Goal: Find specific page/section: Find specific page/section

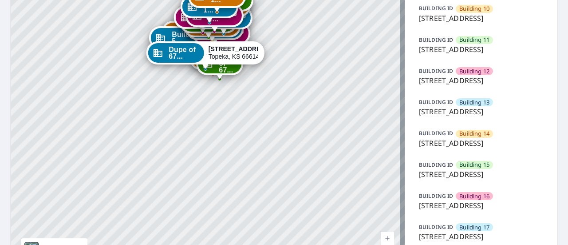
scroll to position [377, 0]
click at [460, 75] on span "Building 12" at bounding box center [475, 71] width 30 height 8
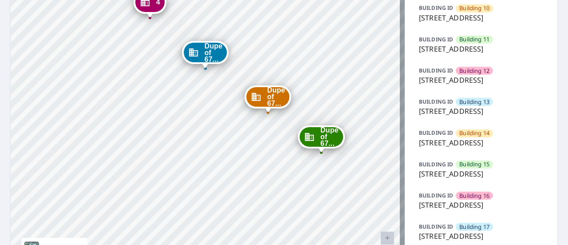
drag, startPoint x: 266, startPoint y: 39, endPoint x: 212, endPoint y: 186, distance: 156.5
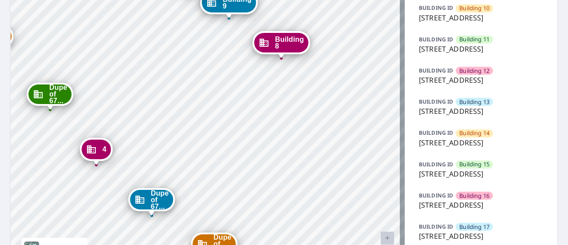
click at [461, 85] on p "[STREET_ADDRESS]" at bounding box center [481, 80] width 124 height 11
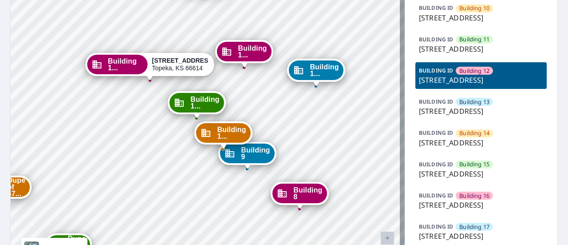
drag, startPoint x: 219, startPoint y: 117, endPoint x: 164, endPoint y: 129, distance: 56.8
click at [456, 54] on p "[STREET_ADDRESS]" at bounding box center [481, 49] width 124 height 11
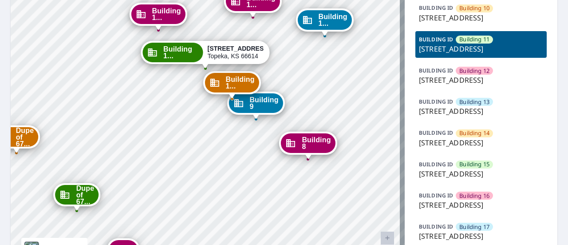
click at [456, 23] on p "[STREET_ADDRESS]" at bounding box center [481, 17] width 124 height 11
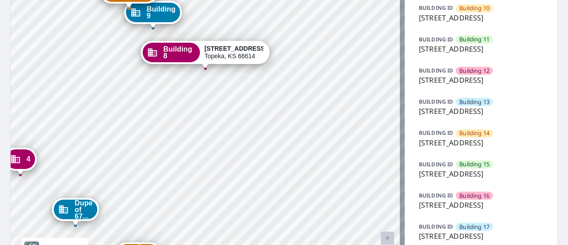
drag, startPoint x: 168, startPoint y: 108, endPoint x: 210, endPoint y: 161, distance: 67.3
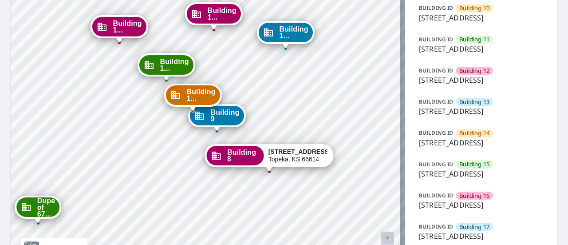
drag, startPoint x: 84, startPoint y: 51, endPoint x: 107, endPoint y: 101, distance: 54.9
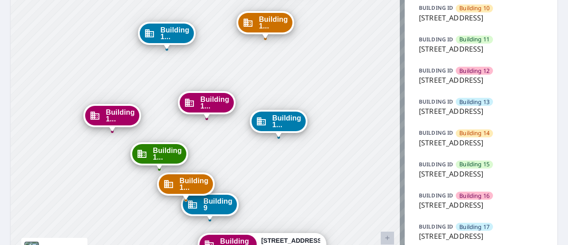
drag, startPoint x: 346, startPoint y: 67, endPoint x: 339, endPoint y: 155, distance: 89.1
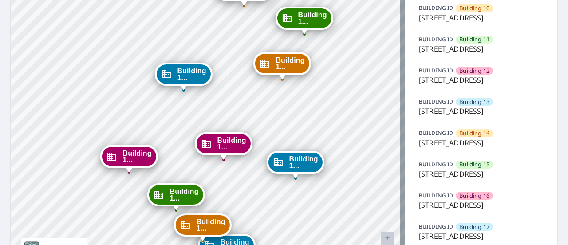
drag, startPoint x: 322, startPoint y: 46, endPoint x: 338, endPoint y: 87, distance: 44.2
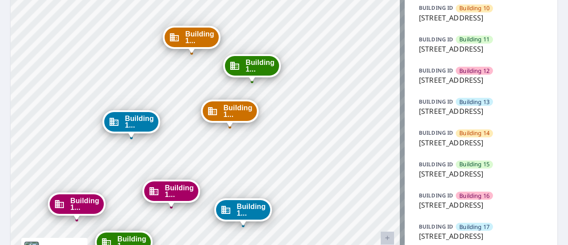
drag, startPoint x: 259, startPoint y: 94, endPoint x: 207, endPoint y: 142, distance: 70.7
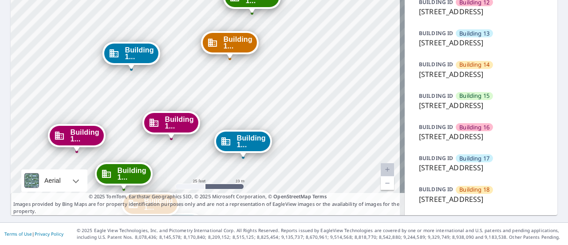
scroll to position [528, 0]
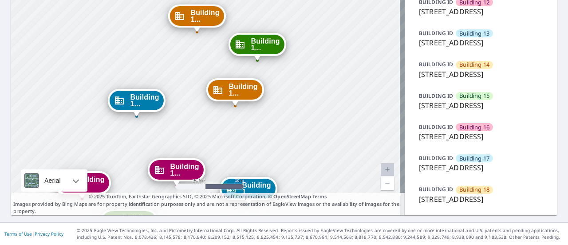
drag, startPoint x: 214, startPoint y: 121, endPoint x: 219, endPoint y: 168, distance: 47.4
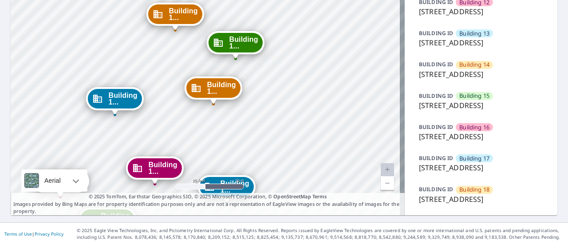
drag, startPoint x: 216, startPoint y: 64, endPoint x: 195, endPoint y: 62, distance: 21.8
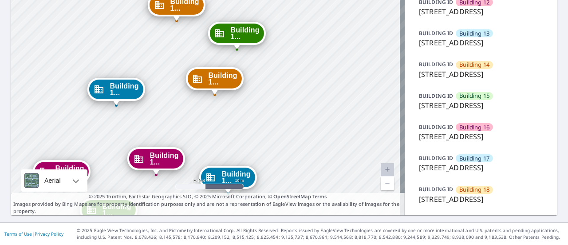
drag, startPoint x: 184, startPoint y: 165, endPoint x: 197, endPoint y: 79, distance: 86.7
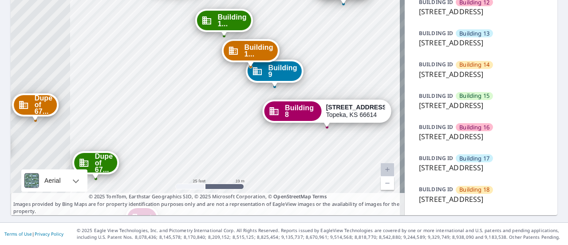
drag, startPoint x: 83, startPoint y: 199, endPoint x: 187, endPoint y: 86, distance: 153.4
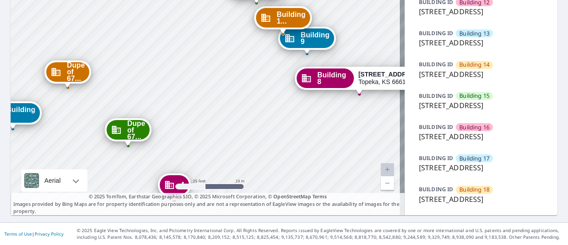
drag, startPoint x: 153, startPoint y: 175, endPoint x: 185, endPoint y: 143, distance: 46.2
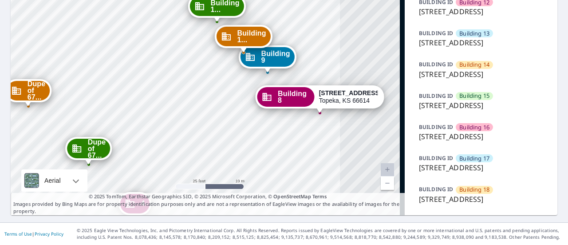
drag, startPoint x: 115, startPoint y: 100, endPoint x: 76, endPoint y: 119, distance: 43.7
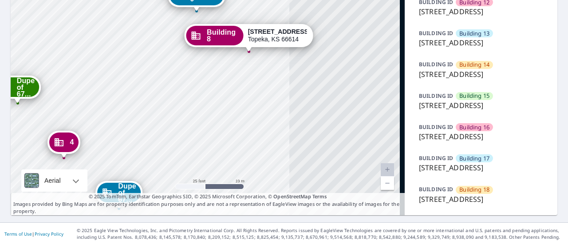
drag, startPoint x: 155, startPoint y: 161, endPoint x: 83, endPoint y: 100, distance: 93.8
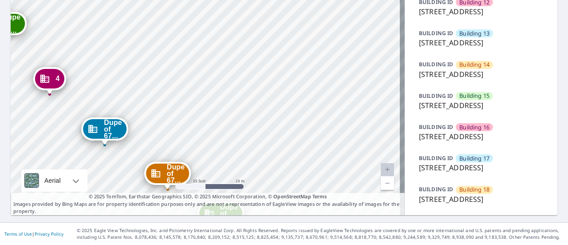
drag, startPoint x: 164, startPoint y: 131, endPoint x: 150, endPoint y: 68, distance: 65.1
click at [459, 17] on p "[STREET_ADDRESS]" at bounding box center [481, 11] width 124 height 11
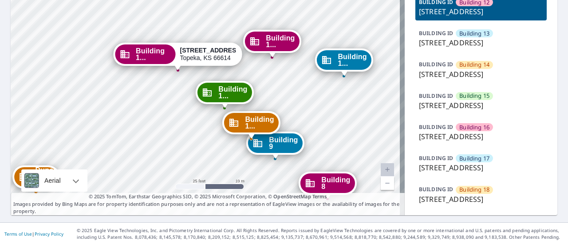
drag, startPoint x: 327, startPoint y: 130, endPoint x: 299, endPoint y: 200, distance: 75.4
drag, startPoint x: 249, startPoint y: 143, endPoint x: 254, endPoint y: 151, distance: 9.4
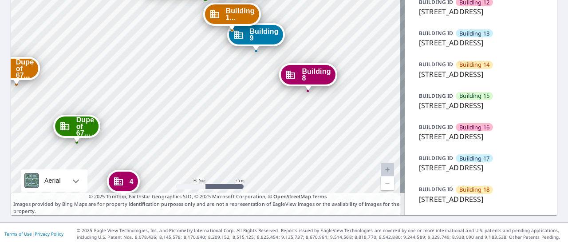
drag, startPoint x: 218, startPoint y: 114, endPoint x: 230, endPoint y: 216, distance: 102.8
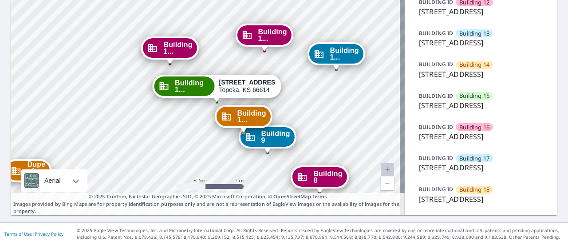
drag, startPoint x: 172, startPoint y: 117, endPoint x: 171, endPoint y: 138, distance: 20.9
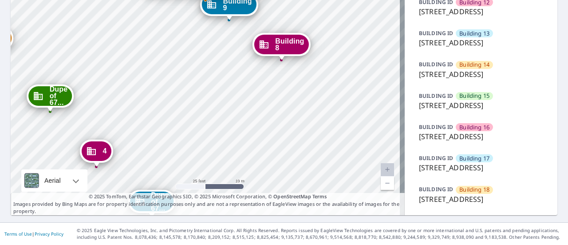
drag, startPoint x: 217, startPoint y: 65, endPoint x: 206, endPoint y: 182, distance: 117.3
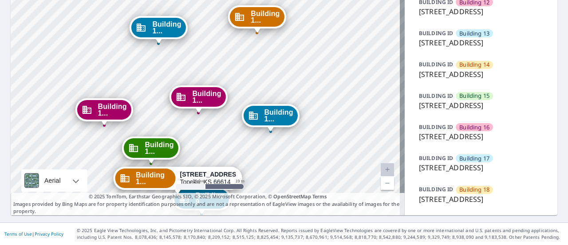
drag, startPoint x: 149, startPoint y: 109, endPoint x: 132, endPoint y: 186, distance: 79.1
drag, startPoint x: 365, startPoint y: 80, endPoint x: 377, endPoint y: 85, distance: 13.4
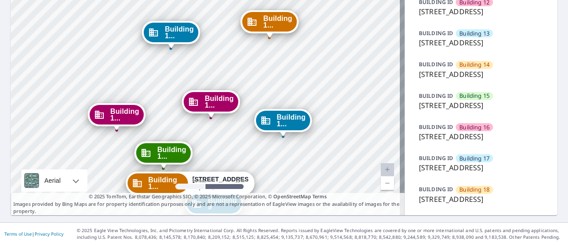
scroll to position [446, 0]
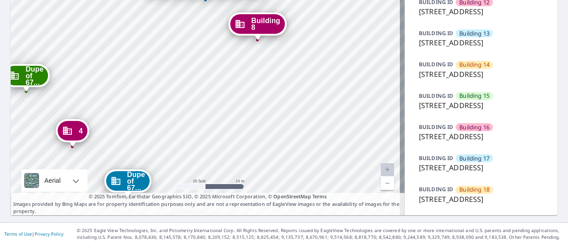
drag, startPoint x: 289, startPoint y: 55, endPoint x: 298, endPoint y: 171, distance: 116.3
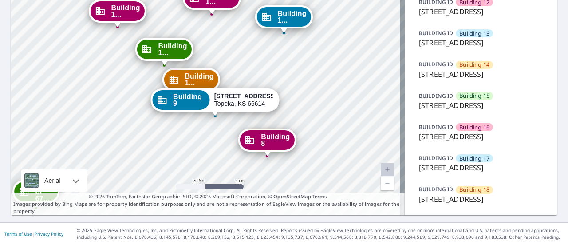
drag, startPoint x: 329, startPoint y: 87, endPoint x: 355, endPoint y: 146, distance: 64.8
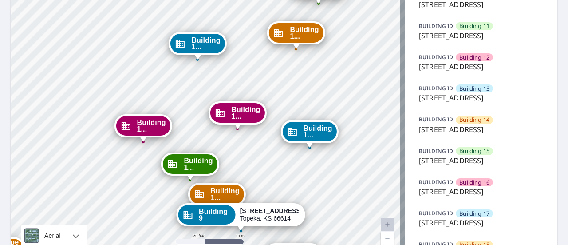
scroll to position [382, 0]
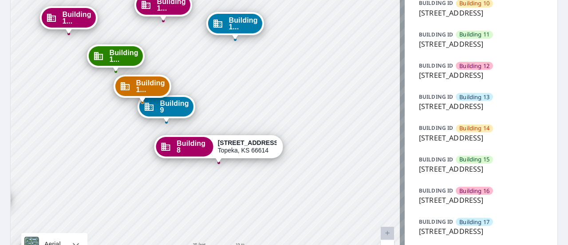
drag, startPoint x: 296, startPoint y: 60, endPoint x: 309, endPoint y: 162, distance: 102.6
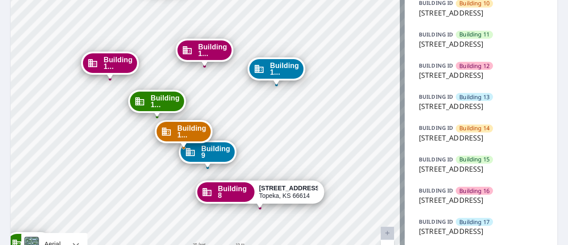
drag, startPoint x: 273, startPoint y: 99, endPoint x: 314, endPoint y: 142, distance: 59.4
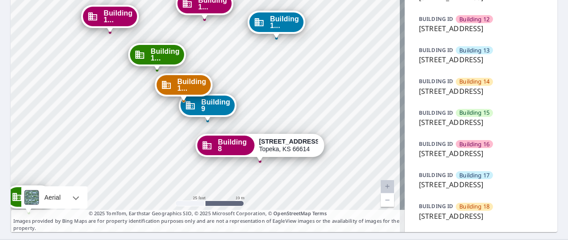
scroll to position [429, 0]
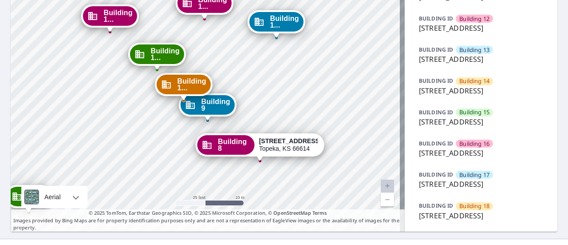
click at [441, 64] on p "[STREET_ADDRESS]" at bounding box center [481, 59] width 124 height 11
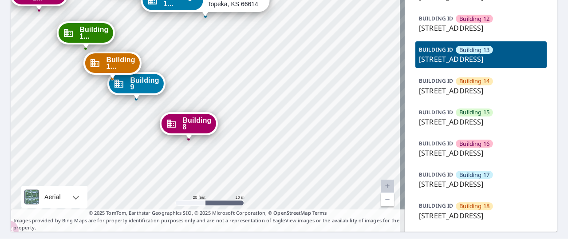
drag, startPoint x: 238, startPoint y: 92, endPoint x: 238, endPoint y: 191, distance: 98.6
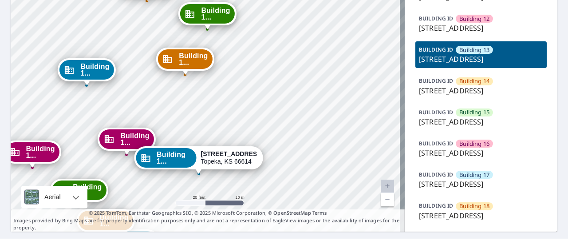
drag, startPoint x: 303, startPoint y: 102, endPoint x: 296, endPoint y: 160, distance: 59.0
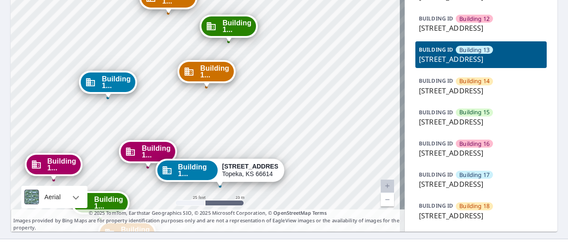
drag, startPoint x: 292, startPoint y: 79, endPoint x: 314, endPoint y: 92, distance: 24.7
click at [445, 96] on p "[STREET_ADDRESS]" at bounding box center [481, 90] width 124 height 11
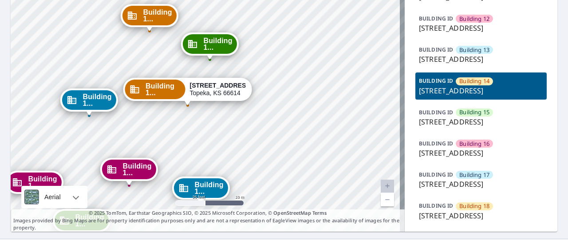
drag, startPoint x: 322, startPoint y: 85, endPoint x: 304, endPoint y: 174, distance: 90.6
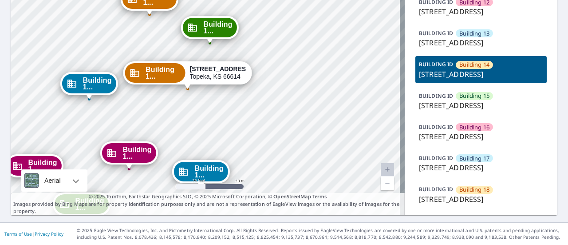
click at [453, 111] on p "[STREET_ADDRESS]" at bounding box center [481, 105] width 124 height 11
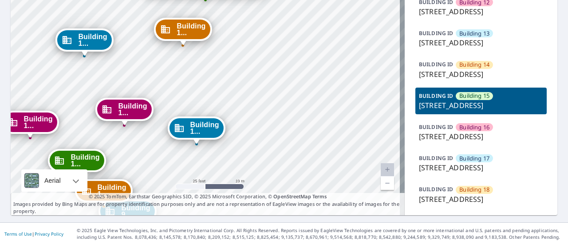
drag, startPoint x: 255, startPoint y: 80, endPoint x: 246, endPoint y: 186, distance: 106.1
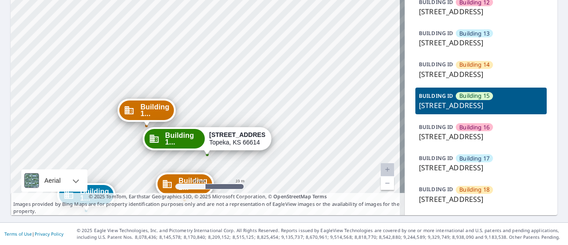
drag, startPoint x: 245, startPoint y: 83, endPoint x: 256, endPoint y: 132, distance: 50.1
click at [472, 142] on p "[STREET_ADDRESS]" at bounding box center [481, 136] width 124 height 11
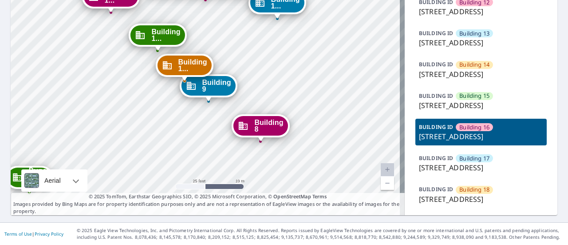
drag, startPoint x: 276, startPoint y: 82, endPoint x: 259, endPoint y: 183, distance: 103.1
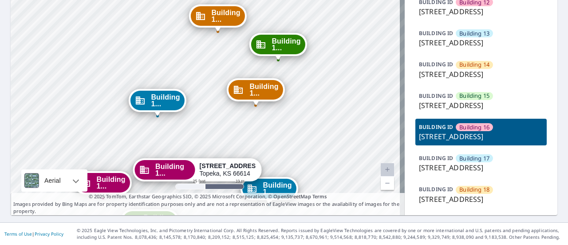
drag, startPoint x: 287, startPoint y: 45, endPoint x: 296, endPoint y: 129, distance: 84.4
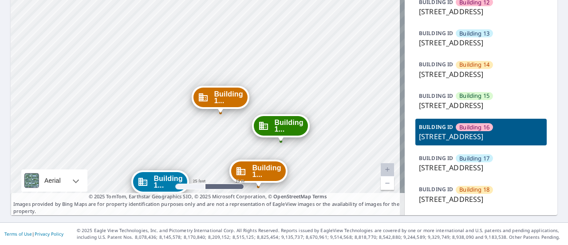
drag, startPoint x: 303, startPoint y: 48, endPoint x: 306, endPoint y: 129, distance: 81.3
drag, startPoint x: 313, startPoint y: 83, endPoint x: 321, endPoint y: 99, distance: 18.5
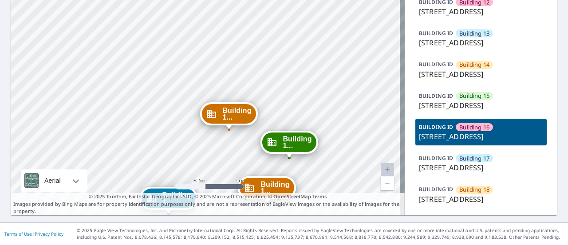
scroll to position [639, 0]
click at [458, 162] on p "[STREET_ADDRESS]" at bounding box center [481, 167] width 124 height 11
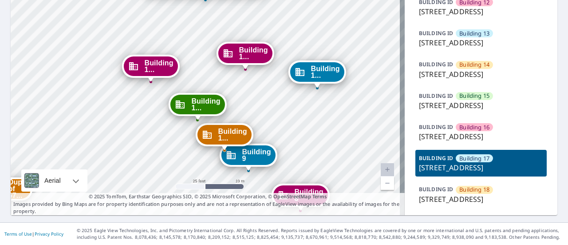
drag, startPoint x: 235, startPoint y: 58, endPoint x: 184, endPoint y: 174, distance: 126.4
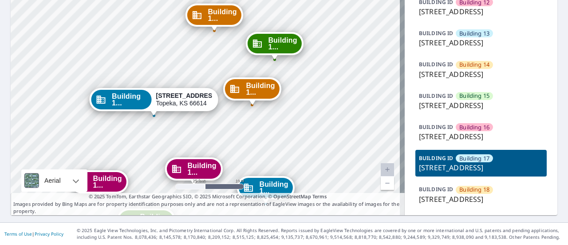
drag, startPoint x: 265, startPoint y: 24, endPoint x: 208, endPoint y: 142, distance: 131.1
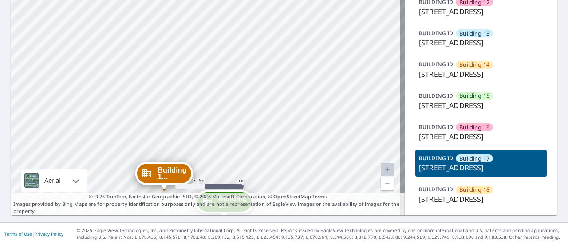
drag, startPoint x: 266, startPoint y: 77, endPoint x: 272, endPoint y: 117, distance: 40.5
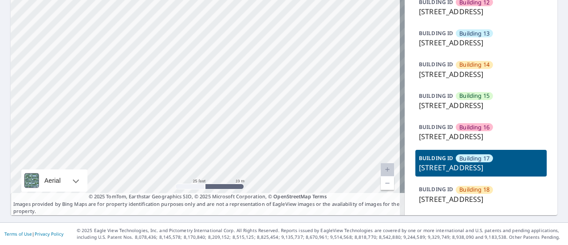
drag, startPoint x: 255, startPoint y: 29, endPoint x: 273, endPoint y: 94, distance: 66.8
click at [473, 195] on p "[STREET_ADDRESS]" at bounding box center [481, 199] width 124 height 11
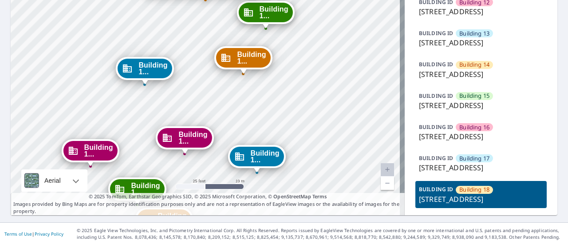
drag, startPoint x: 321, startPoint y: 48, endPoint x: 297, endPoint y: 150, distance: 104.5
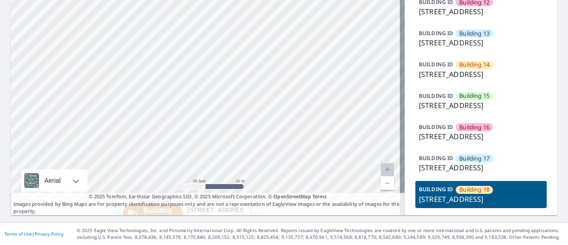
drag, startPoint x: 263, startPoint y: 4, endPoint x: 267, endPoint y: 132, distance: 128.0
drag, startPoint x: 285, startPoint y: 56, endPoint x: 277, endPoint y: 76, distance: 21.5
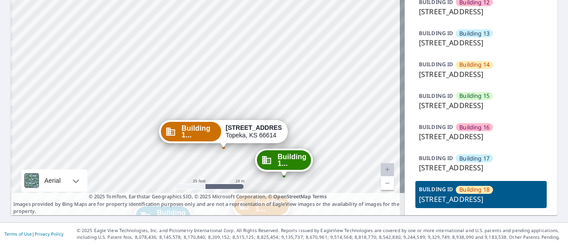
drag, startPoint x: 168, startPoint y: 131, endPoint x: 214, endPoint y: 29, distance: 112.1
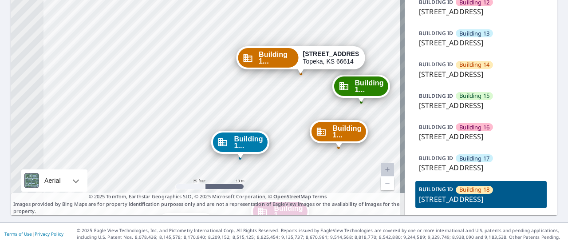
drag, startPoint x: 98, startPoint y: 138, endPoint x: 178, endPoint y: 63, distance: 110.0
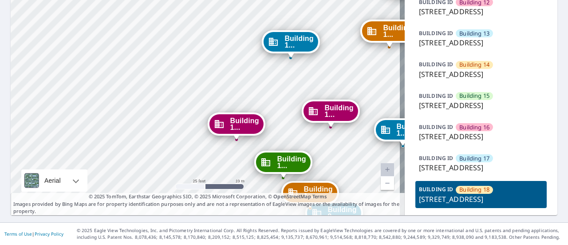
drag, startPoint x: 115, startPoint y: 144, endPoint x: 163, endPoint y: 46, distance: 109.6
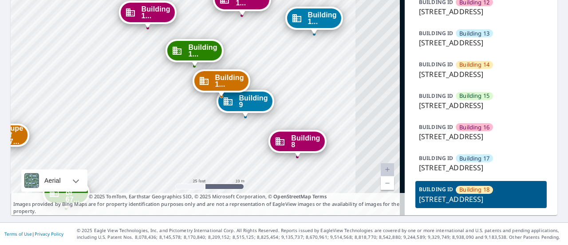
drag, startPoint x: 275, startPoint y: 152, endPoint x: 187, endPoint y: 40, distance: 142.5
